Goal: Information Seeking & Learning: Find specific page/section

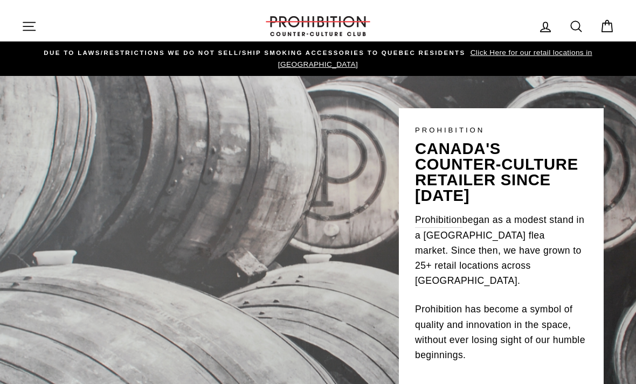
click at [32, 26] on icon "button" at bounding box center [29, 26] width 12 height 8
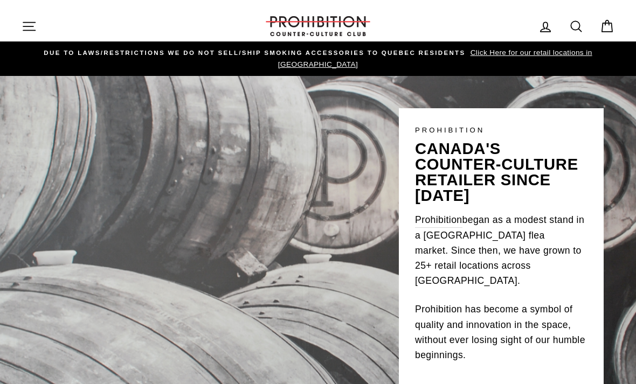
click at [560, 53] on span "Click Here for our retail locations in [GEOGRAPHIC_DATA]" at bounding box center [435, 59] width 314 height 20
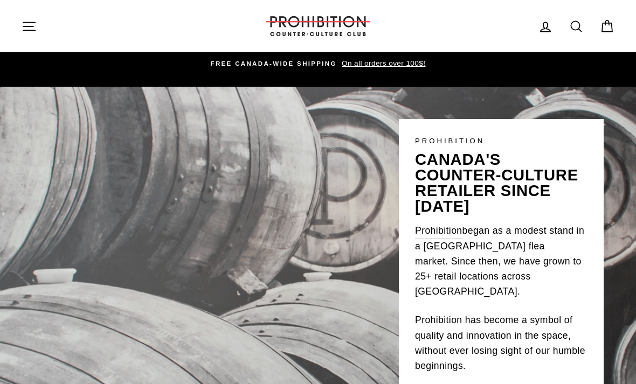
click at [44, 347] on div "PROHIBITION canada's counter-culture retailer since 1984 Prohibition began as a…" at bounding box center [318, 245] width 636 height 317
click at [34, 31] on icon "button" at bounding box center [29, 26] width 15 height 15
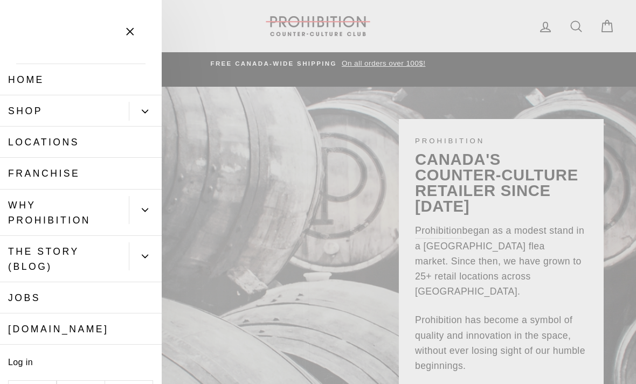
click at [16, 112] on link "Shop" at bounding box center [64, 110] width 129 height 31
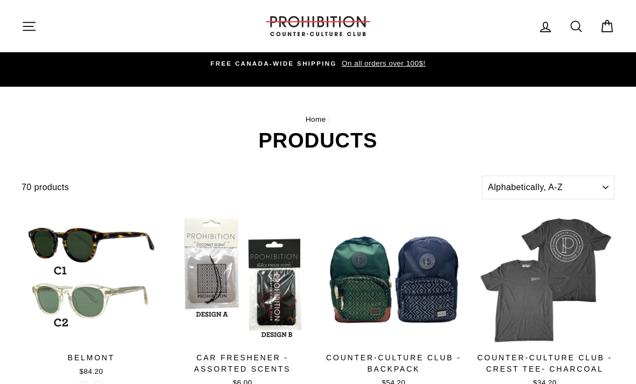
click at [32, 23] on icon "button" at bounding box center [29, 26] width 15 height 15
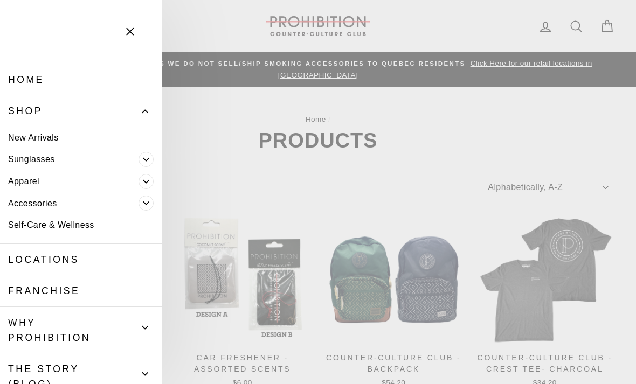
click at [15, 202] on link "Accessories" at bounding box center [69, 203] width 139 height 22
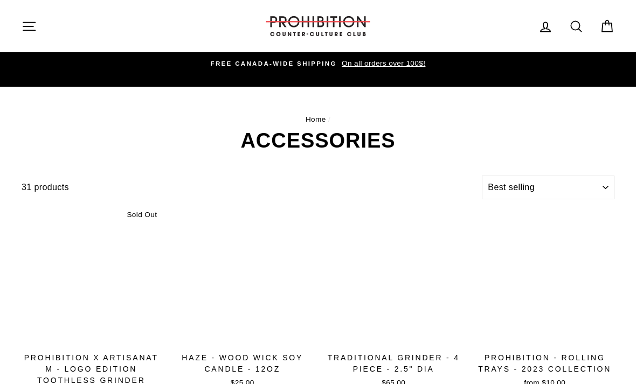
select select "best-selling"
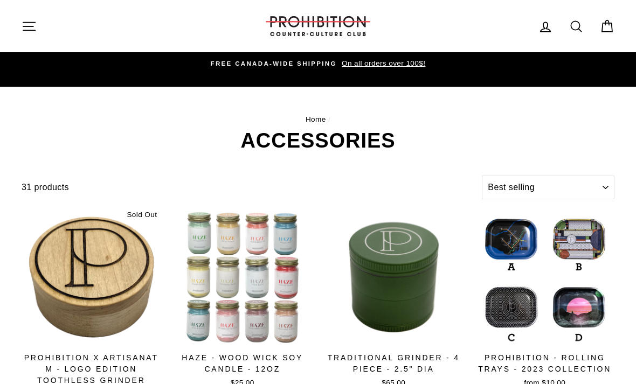
click at [570, 29] on icon at bounding box center [576, 26] width 15 height 15
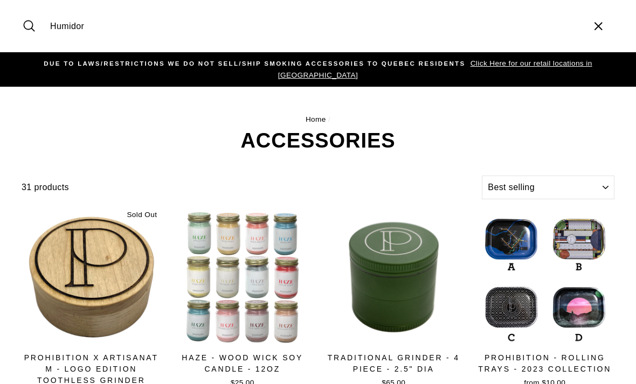
type input "Humidor"
click at [33, 26] on button "Search" at bounding box center [33, 26] width 23 height 36
